Goal: Information Seeking & Learning: Learn about a topic

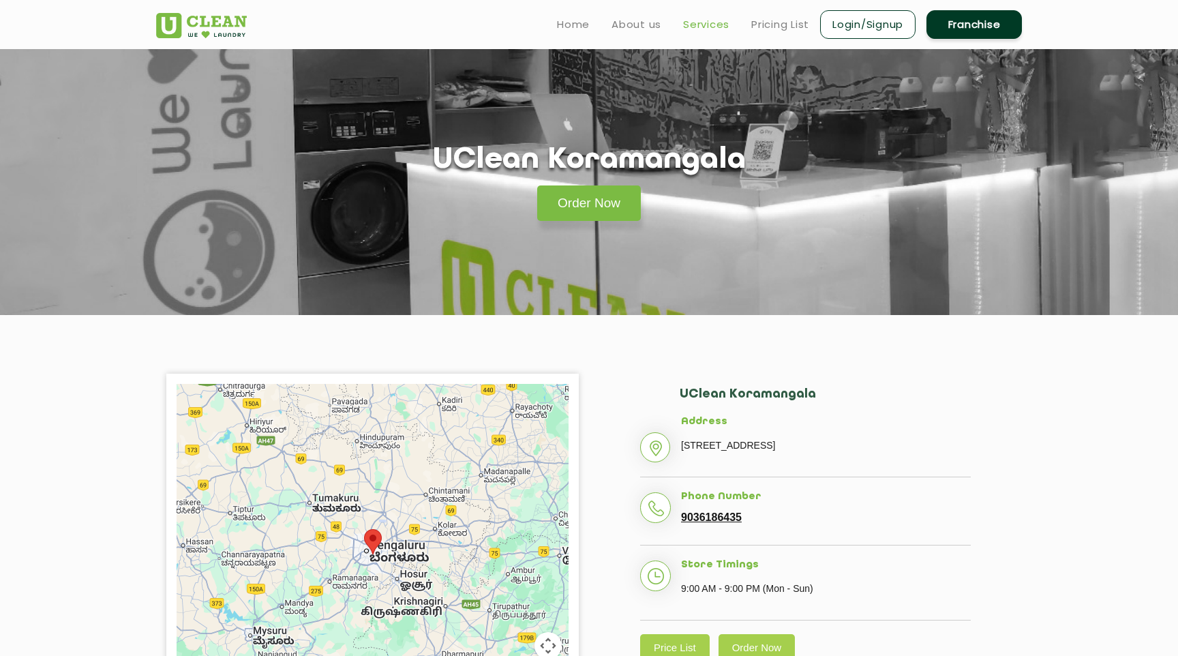
click at [709, 23] on link "Services" at bounding box center [706, 24] width 46 height 16
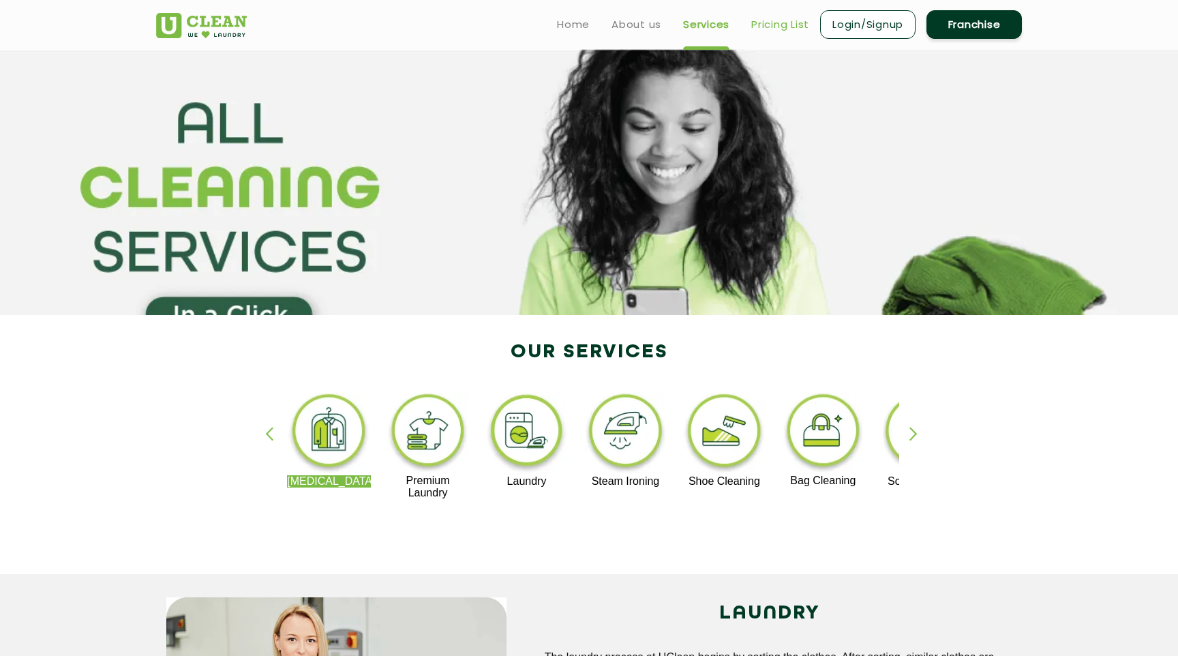
click at [792, 25] on link "Pricing List" at bounding box center [780, 24] width 58 height 16
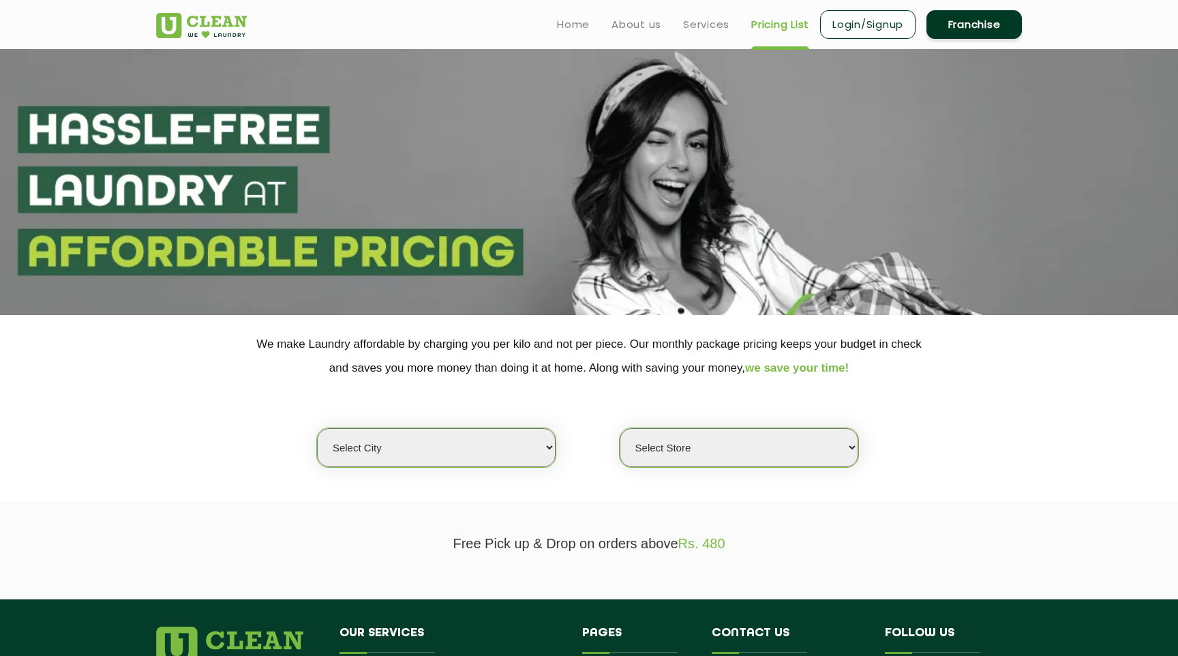
click at [497, 436] on select "Select city [GEOGRAPHIC_DATA] [GEOGRAPHIC_DATA] [GEOGRAPHIC_DATA] [GEOGRAPHIC_D…" at bounding box center [436, 447] width 239 height 39
select select "6"
click at [317, 428] on select "Select city [GEOGRAPHIC_DATA] [GEOGRAPHIC_DATA] [GEOGRAPHIC_DATA] [GEOGRAPHIC_D…" at bounding box center [436, 447] width 239 height 39
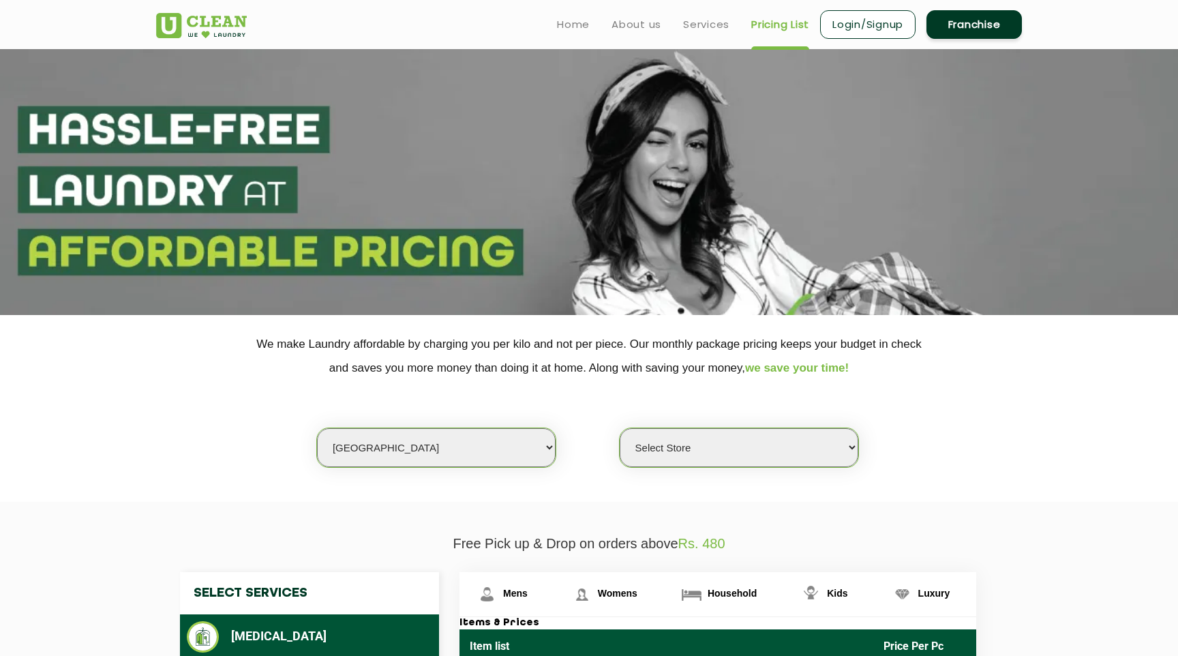
click at [747, 445] on select "Select Store [GEOGRAPHIC_DATA] [GEOGRAPHIC_DATA] UClean KR [GEOGRAPHIC_DATA] [G…" at bounding box center [739, 447] width 239 height 39
select select "331"
click at [620, 428] on select "Select Store [GEOGRAPHIC_DATA] [GEOGRAPHIC_DATA] UClean KR [GEOGRAPHIC_DATA] [G…" at bounding box center [739, 447] width 239 height 39
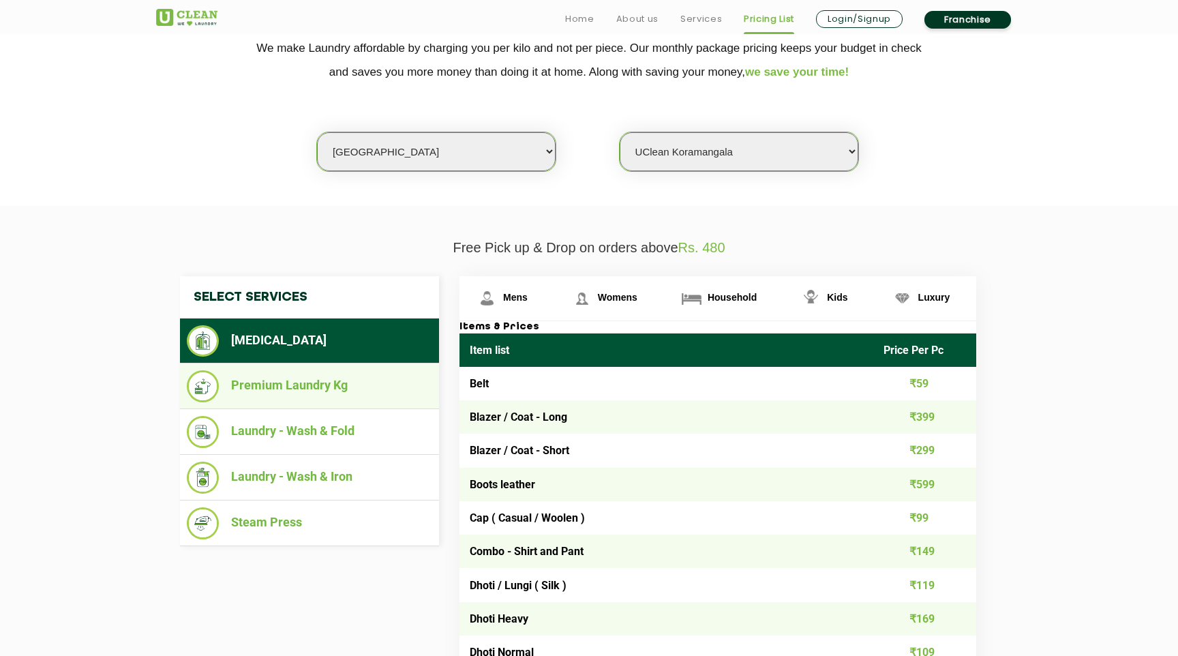
scroll to position [312, 0]
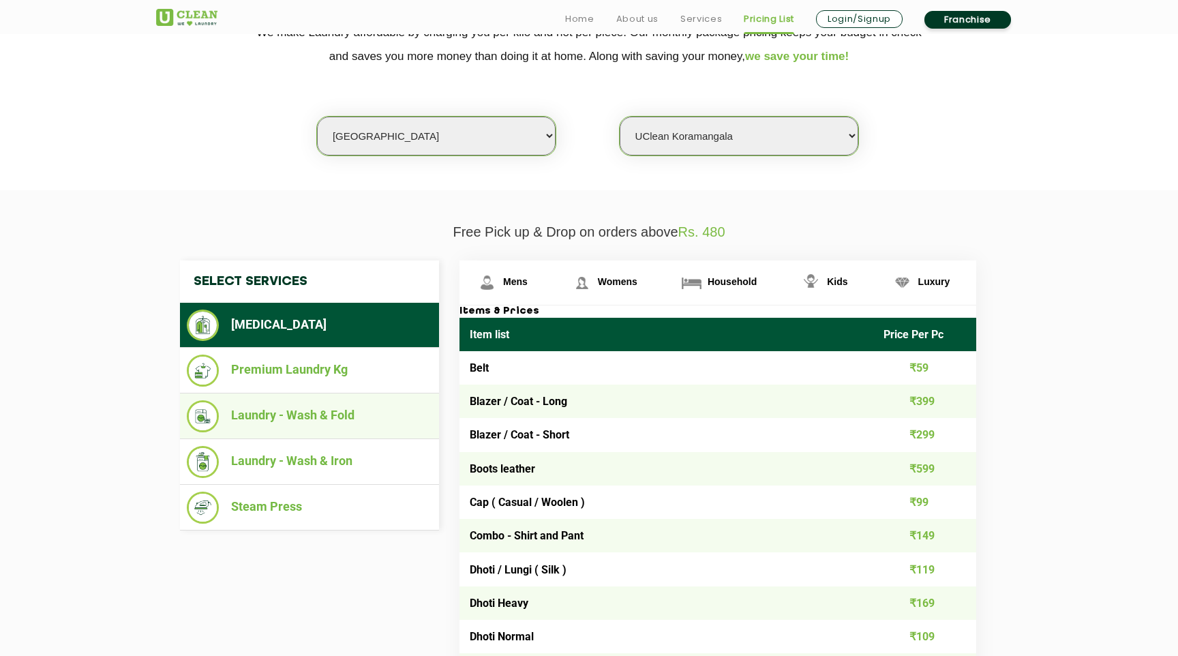
click at [331, 420] on li "Laundry - Wash & Fold" at bounding box center [309, 416] width 245 height 32
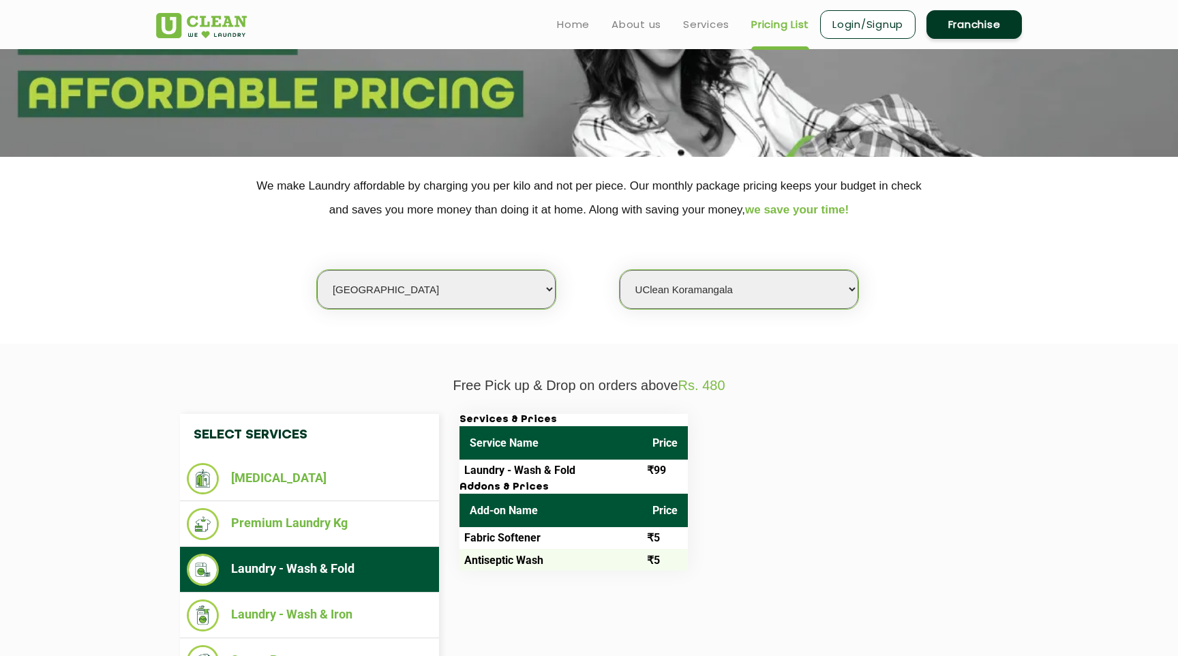
scroll to position [162, 0]
